Goal: Task Accomplishment & Management: Complete application form

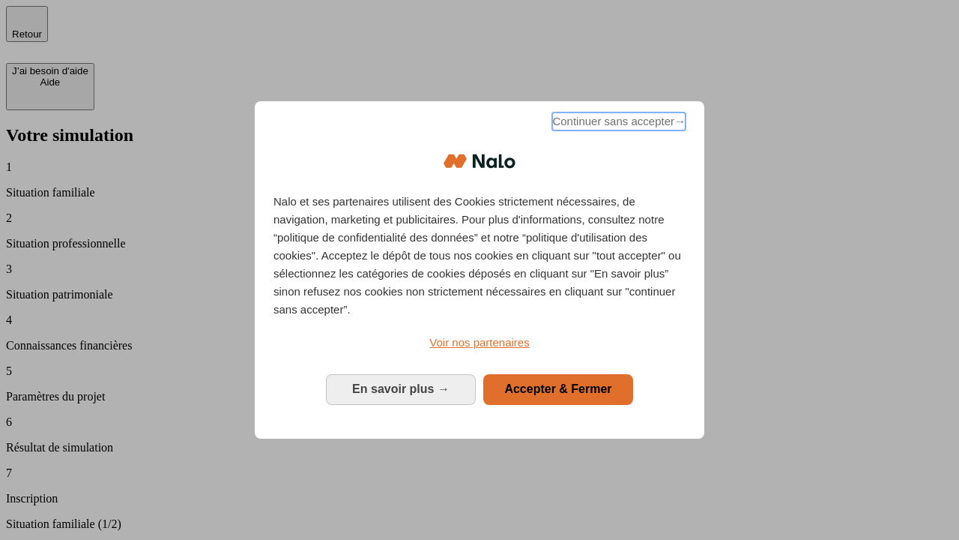
click at [618, 124] on span "Continuer sans accepter →" at bounding box center [618, 121] width 133 height 18
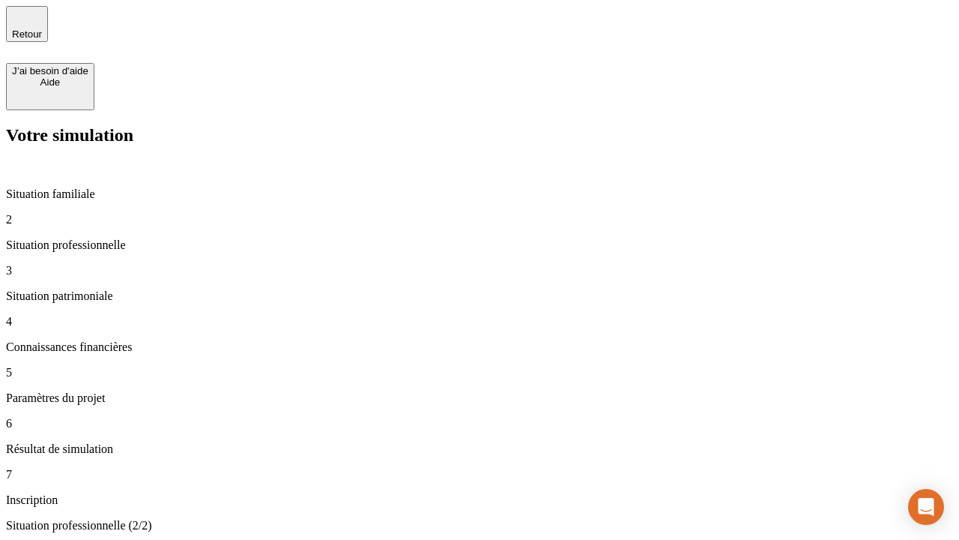
type input "30 000"
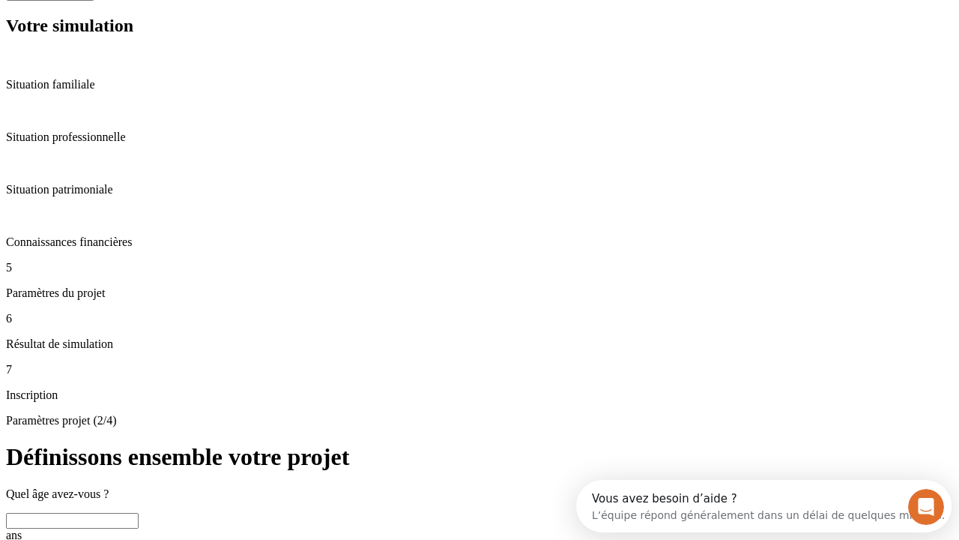
scroll to position [28, 0]
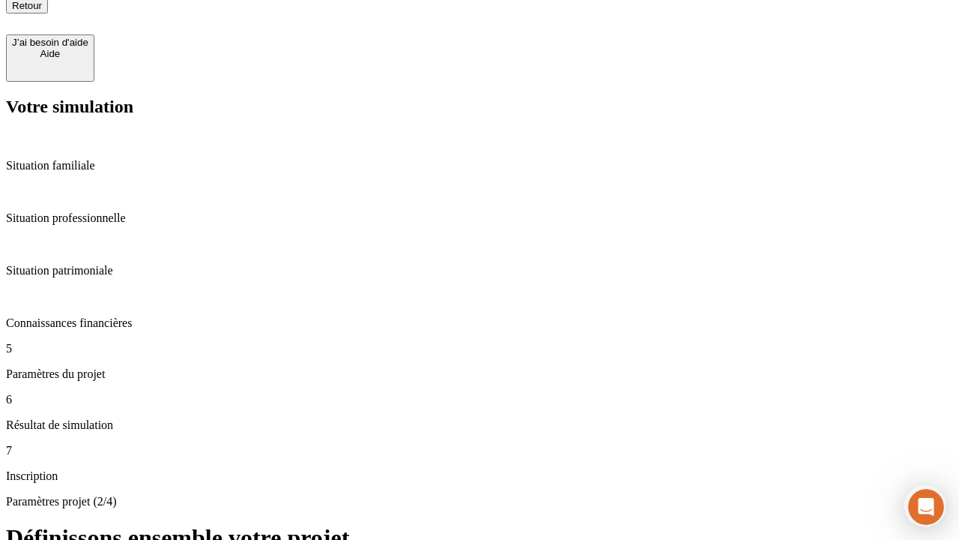
type input "25"
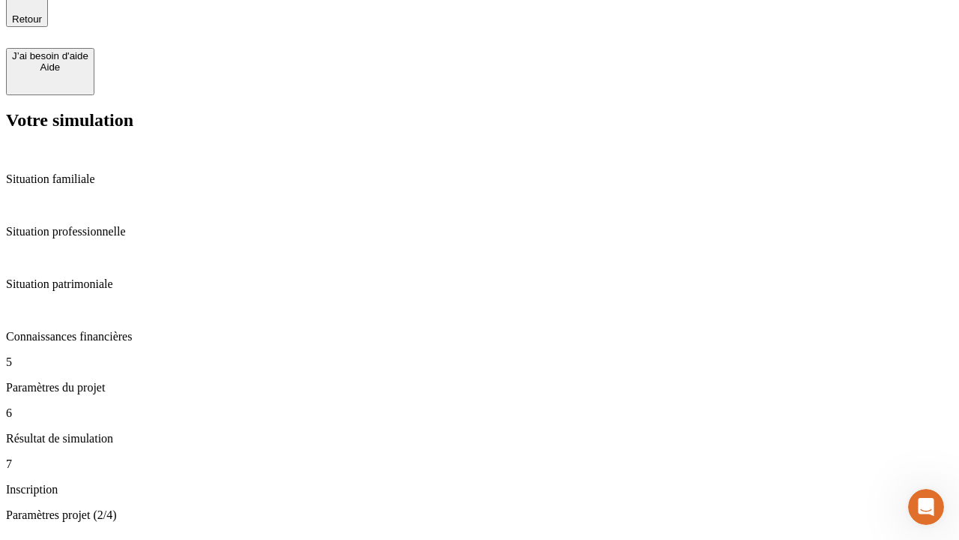
type input "64"
type input "1 000"
type input "640"
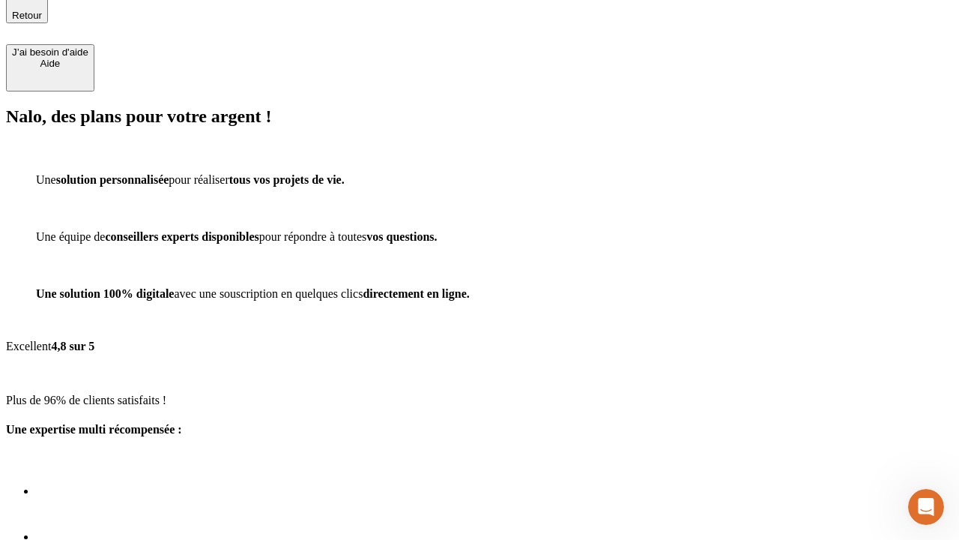
scroll to position [141, 0]
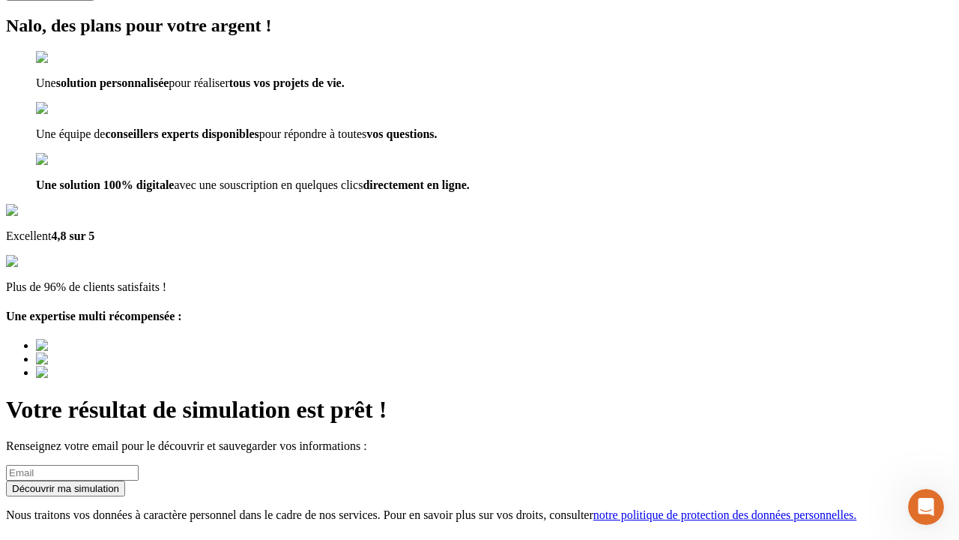
click at [119, 483] on div "Découvrir ma simulation" at bounding box center [65, 488] width 107 height 11
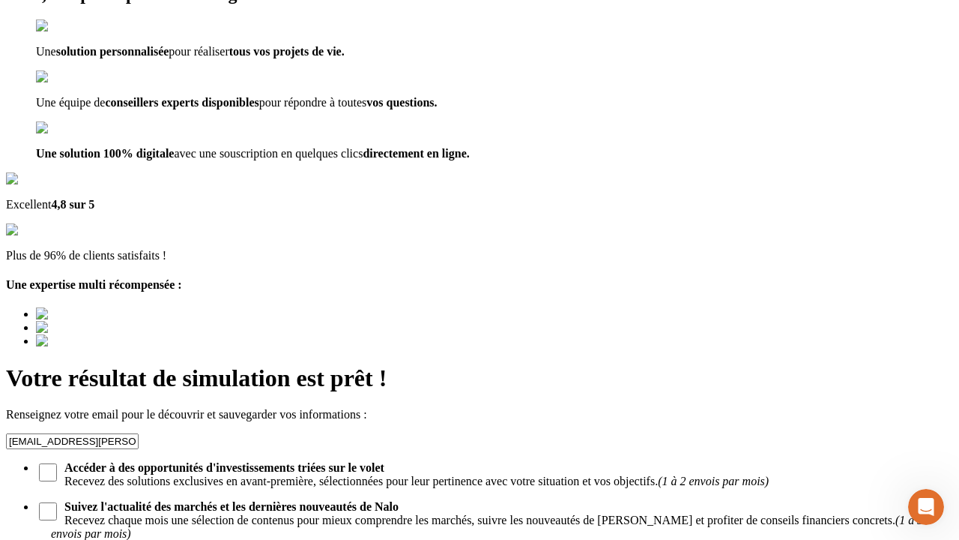
type input "[EMAIL_ADDRESS][PERSON_NAME][DOMAIN_NAME]"
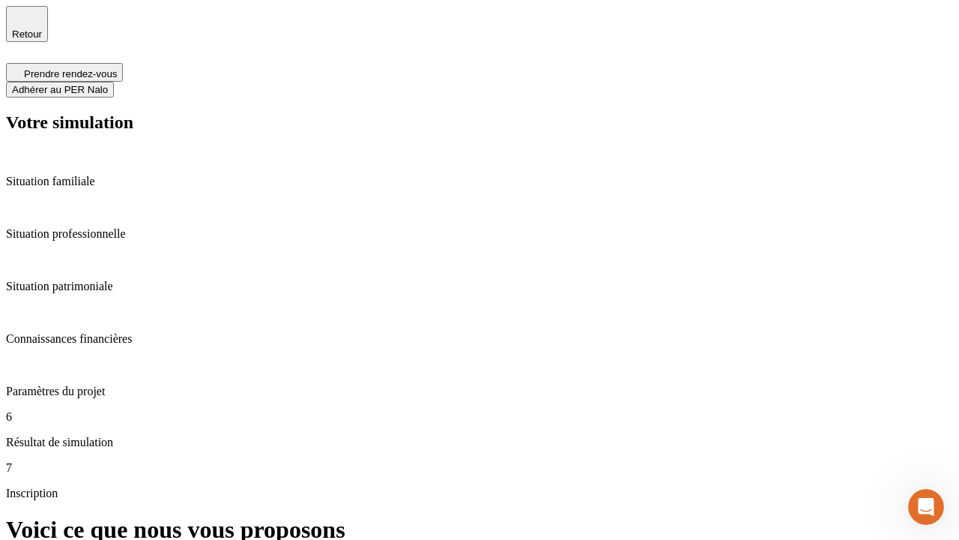
click at [108, 84] on span "Adhérer au PER Nalo" at bounding box center [60, 89] width 96 height 11
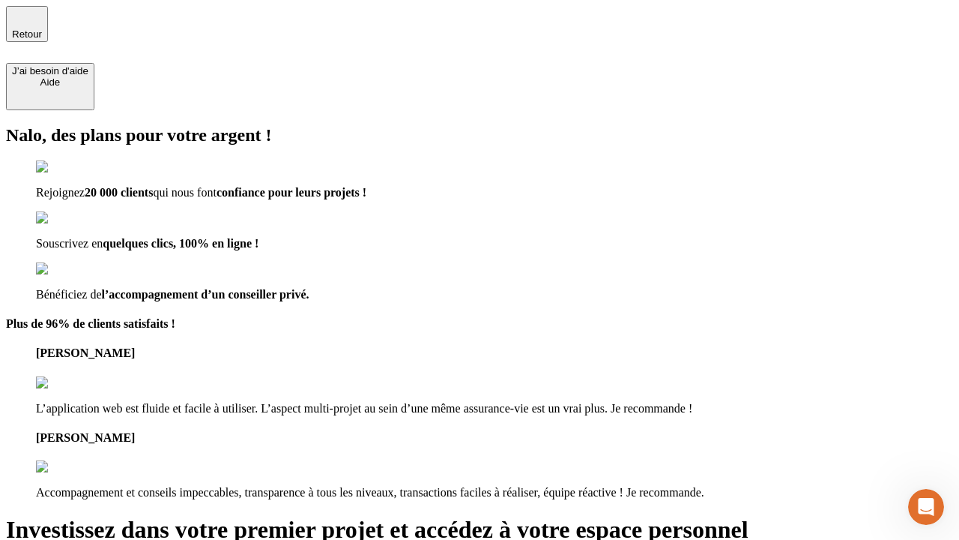
type input "[EMAIL_ADDRESS][PERSON_NAME][DOMAIN_NAME]"
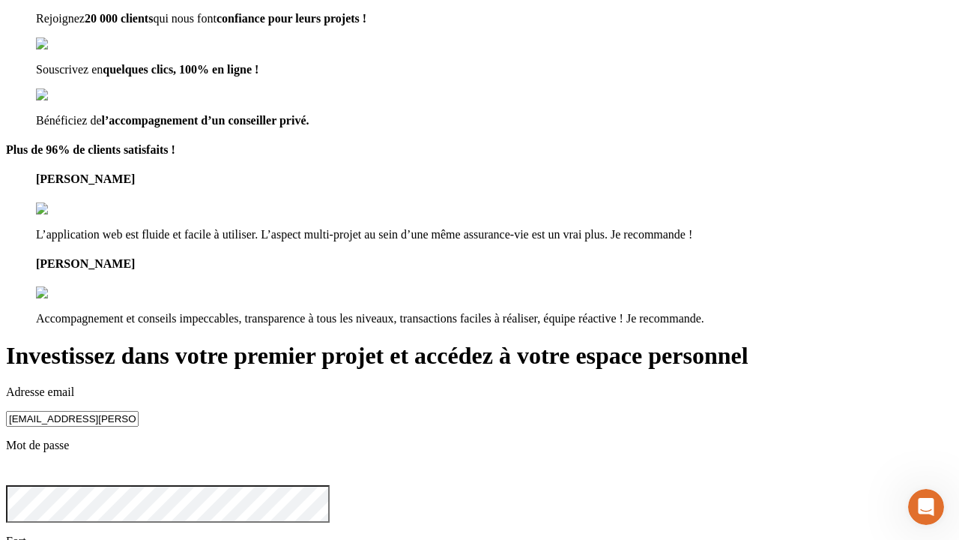
scroll to position [16, 0]
